Goal: Information Seeking & Learning: Learn about a topic

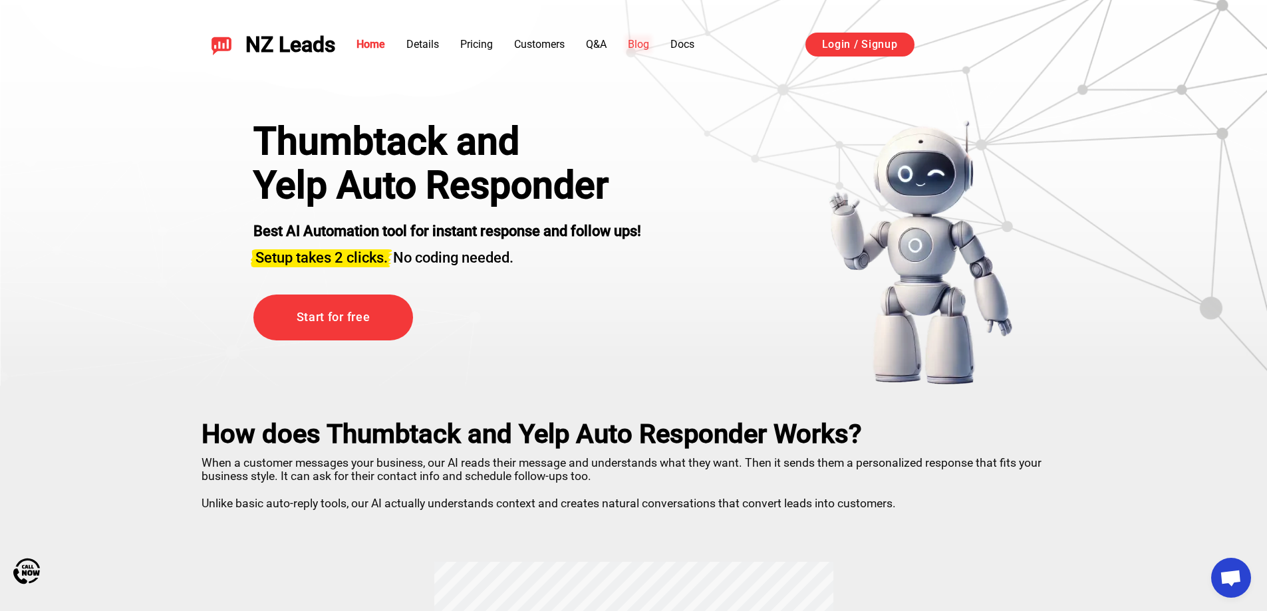
click at [649, 46] on link "Blog" at bounding box center [638, 44] width 21 height 13
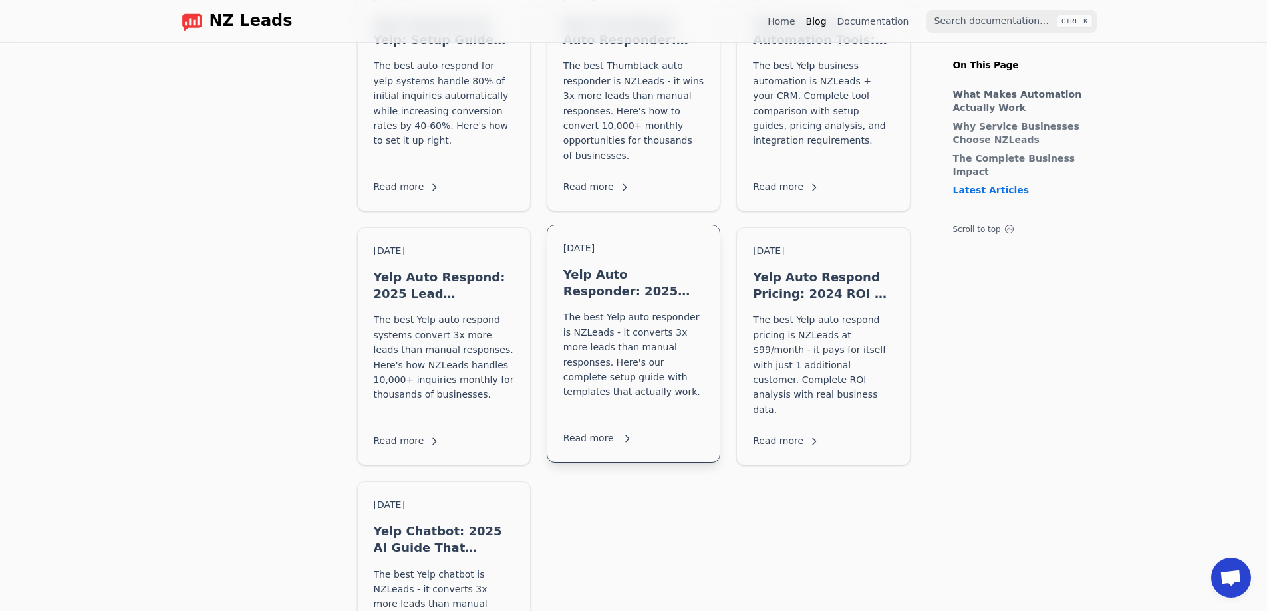
scroll to position [1064, 0]
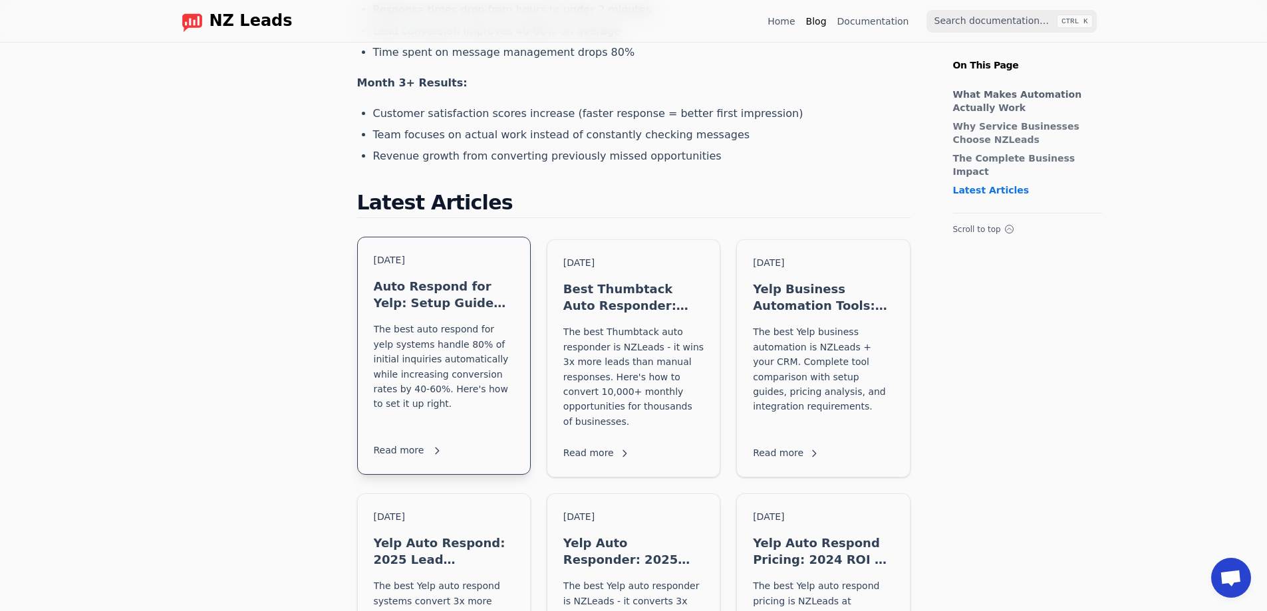
click at [434, 322] on p "The best auto respond for yelp systems handle 80% of initial inquiries automati…" at bounding box center [444, 374] width 140 height 104
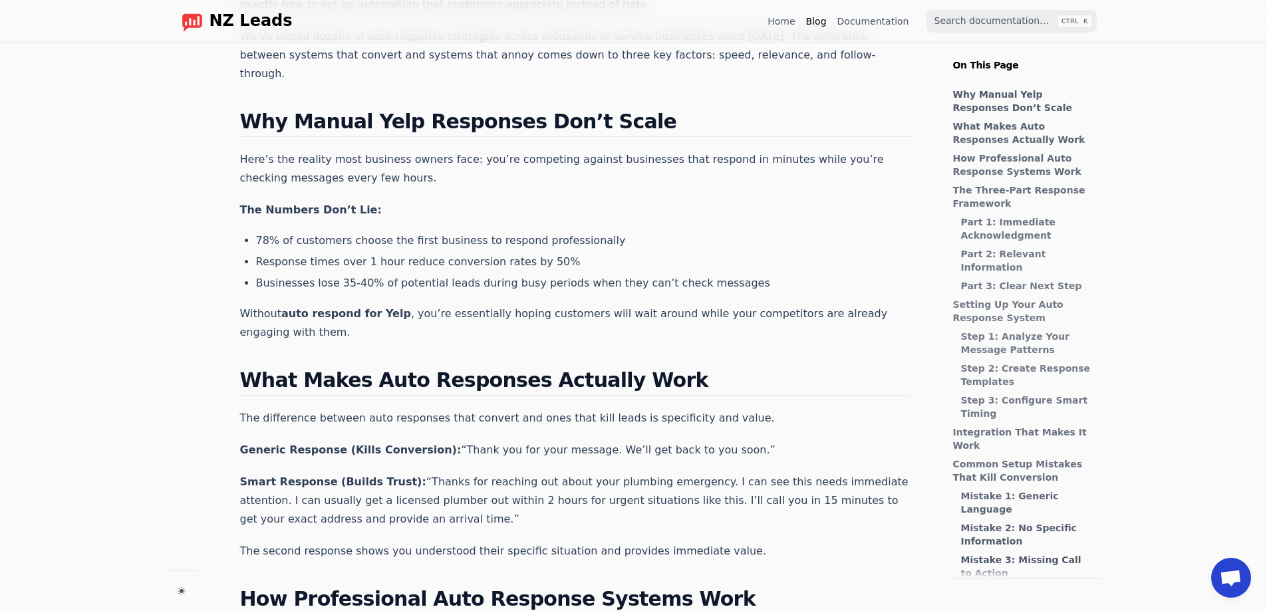
scroll to position [399, 0]
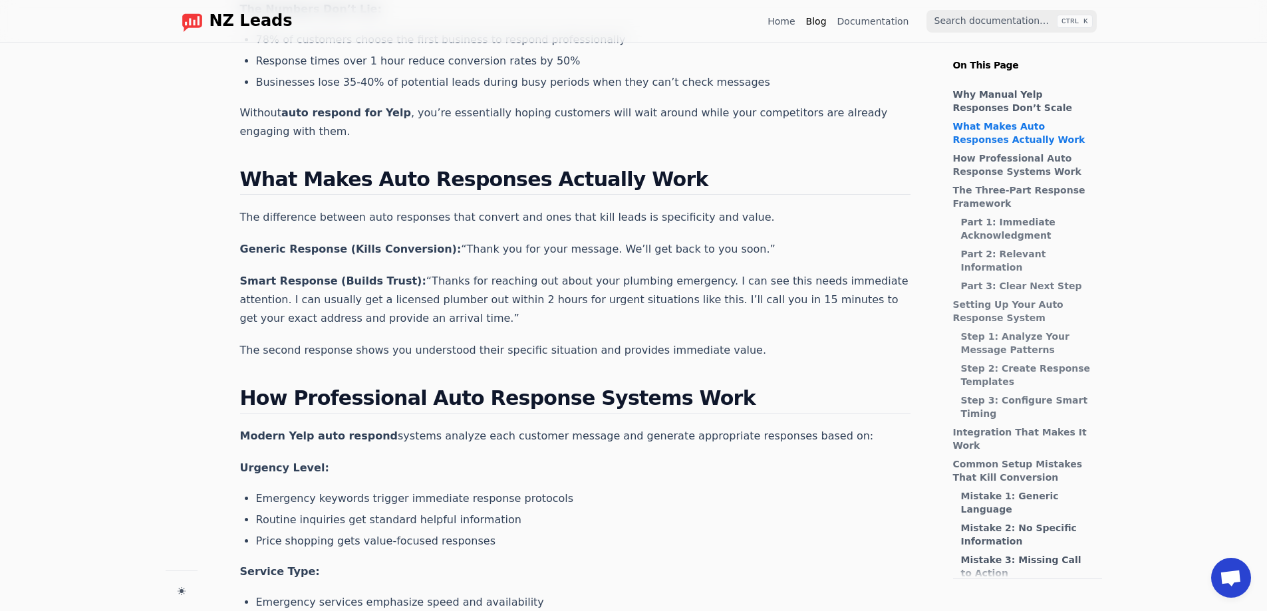
drag, startPoint x: 511, startPoint y: 92, endPoint x: 781, endPoint y: 16, distance: 281.1
click at [781, 16] on link "Home" at bounding box center [781, 21] width 27 height 13
